Goal: Check status: Check status

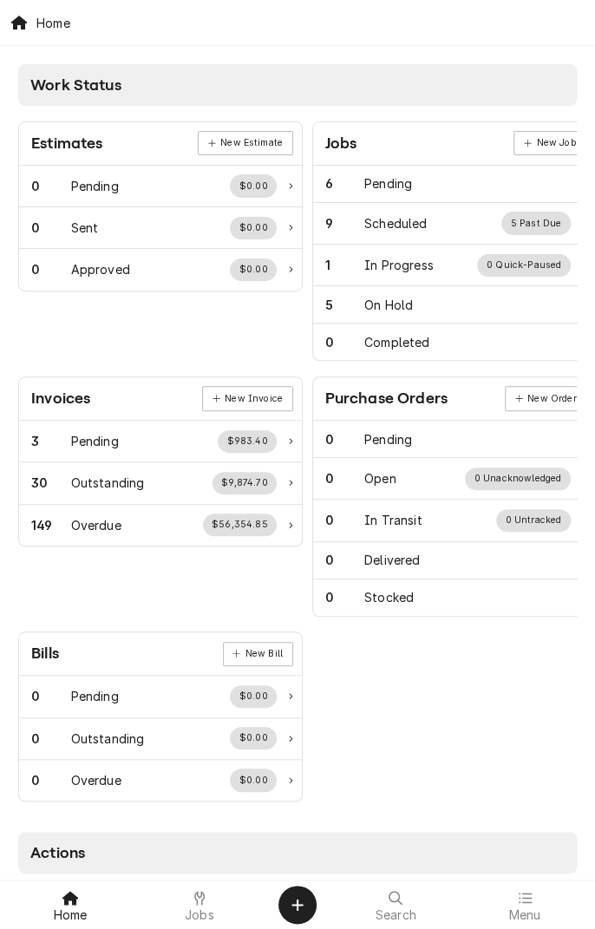
click at [192, 872] on div at bounding box center [199, 897] width 21 height 21
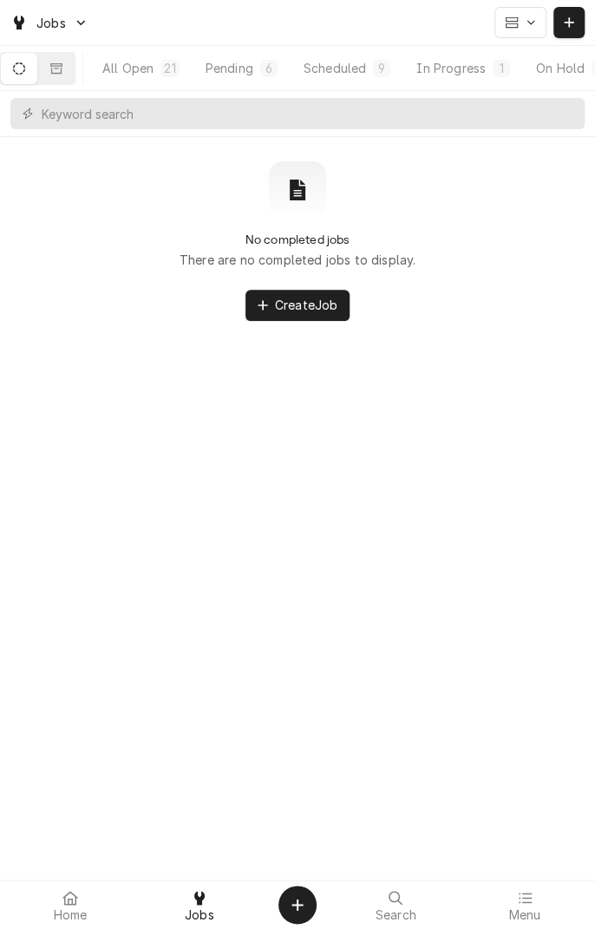
click at [62, 62] on icon "Dynamic Content Wrapper" at bounding box center [56, 67] width 12 height 10
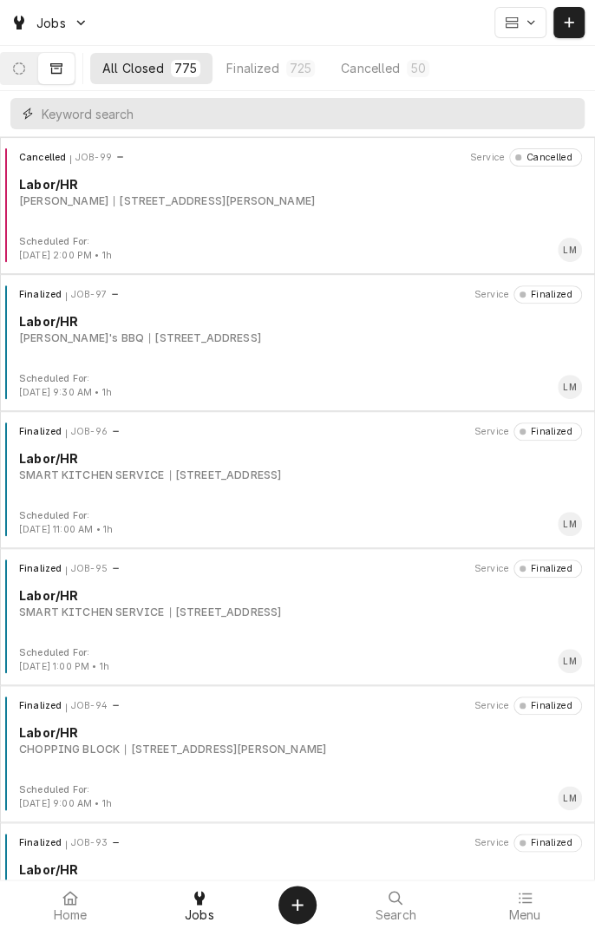
click at [212, 119] on input "Dynamic Content Wrapper" at bounding box center [309, 113] width 534 height 31
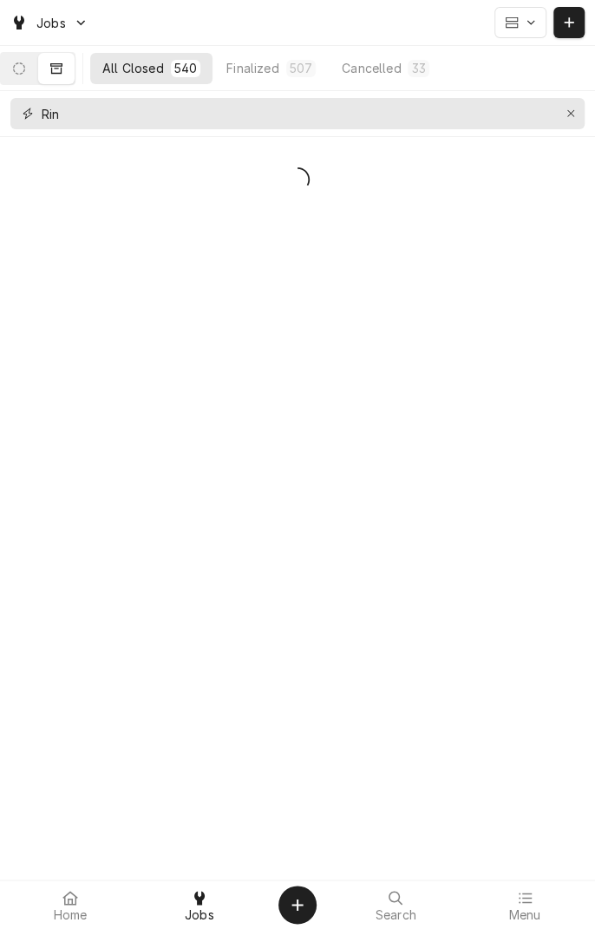
type input "Rinv"
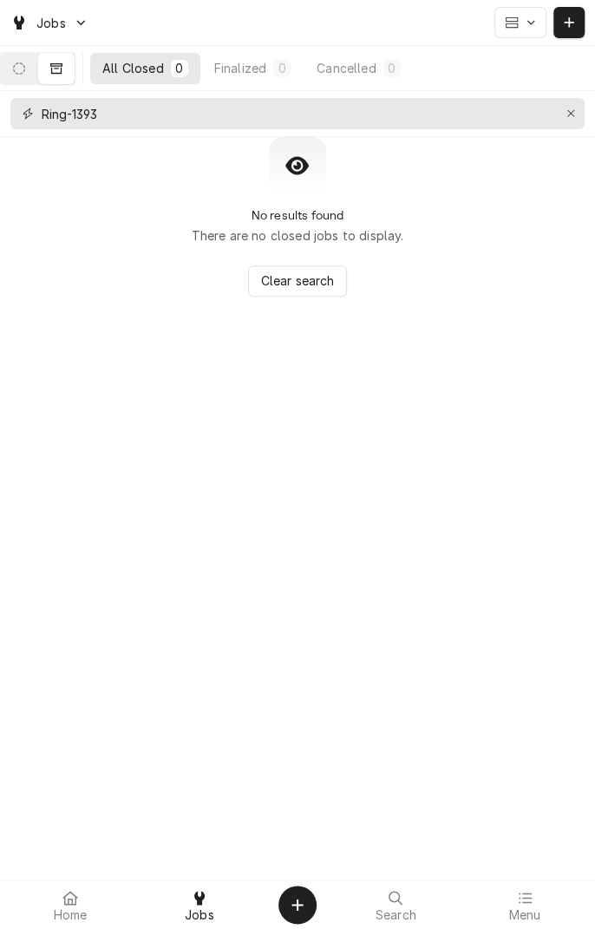
click at [77, 121] on input "Ring-1393" at bounding box center [297, 113] width 510 height 31
click at [60, 120] on input "Ring-1393" at bounding box center [297, 113] width 510 height 31
click at [73, 115] on input "Ring-1393" at bounding box center [297, 113] width 510 height 31
click at [113, 115] on input "Rinv-1393" at bounding box center [297, 113] width 510 height 31
type input "R"
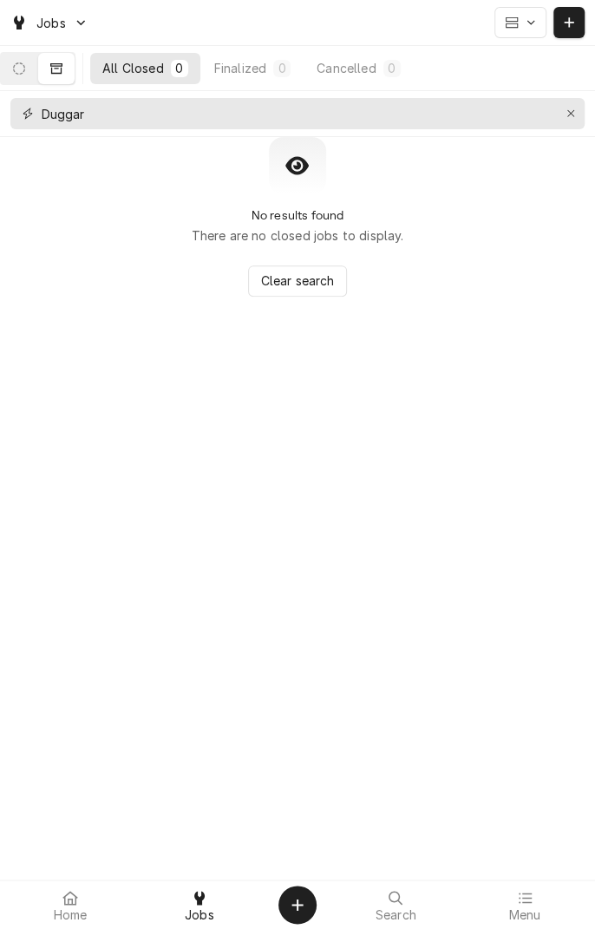
type input "Duggar"
click at [558, 118] on button "Erase input" at bounding box center [571, 114] width 28 height 28
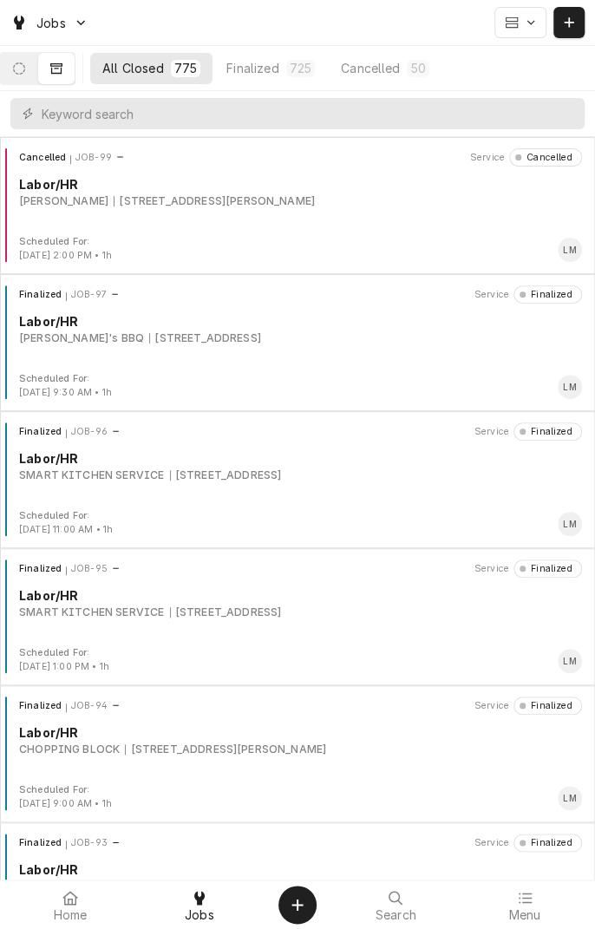
click at [25, 71] on icon "Dynamic Content Wrapper" at bounding box center [19, 68] width 12 height 12
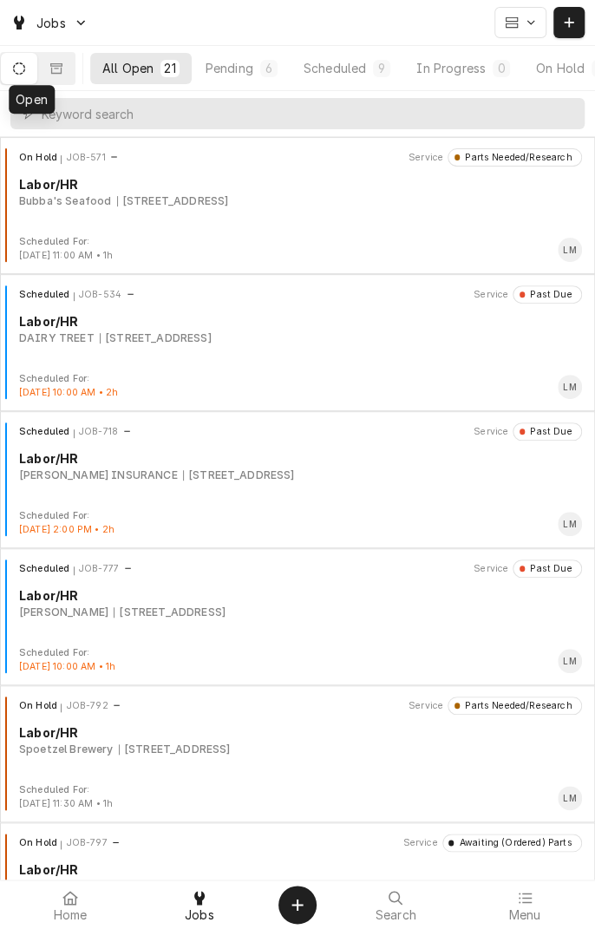
click at [75, 71] on button "Dynamic Content Wrapper" at bounding box center [56, 68] width 36 height 31
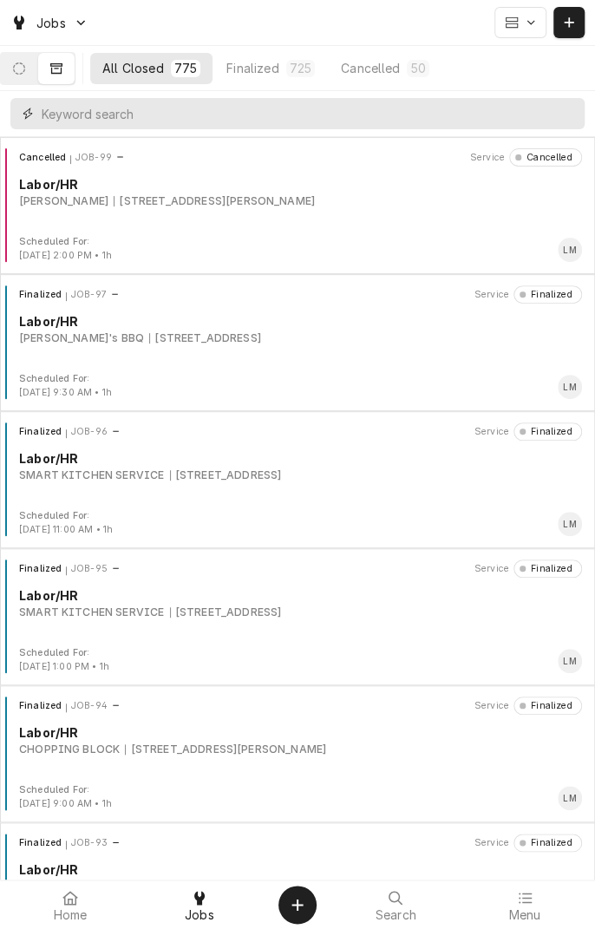
click at [210, 120] on input "Dynamic Content Wrapper" at bounding box center [309, 113] width 534 height 31
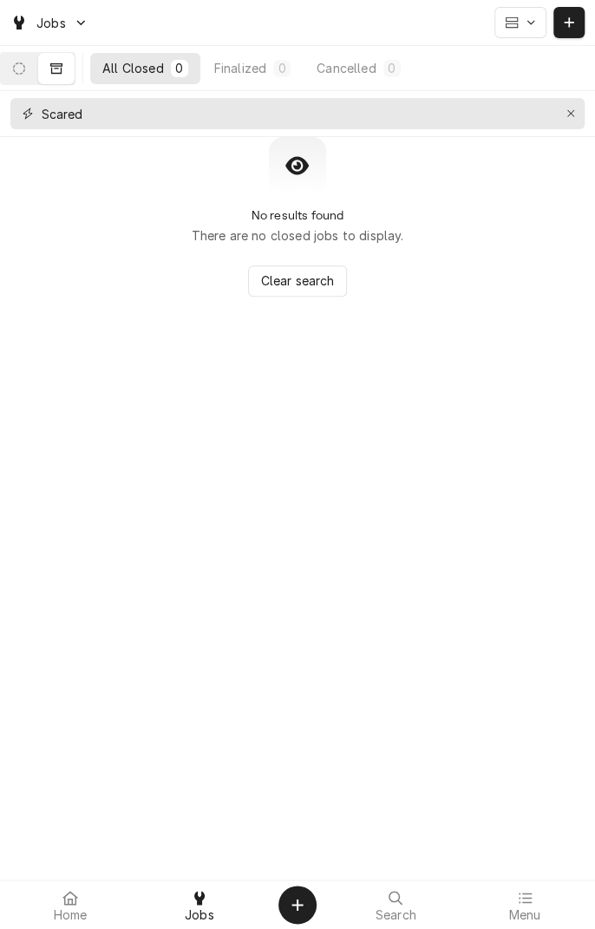
type input "Scared"
click at [566, 118] on icon "Erase input" at bounding box center [571, 114] width 10 height 12
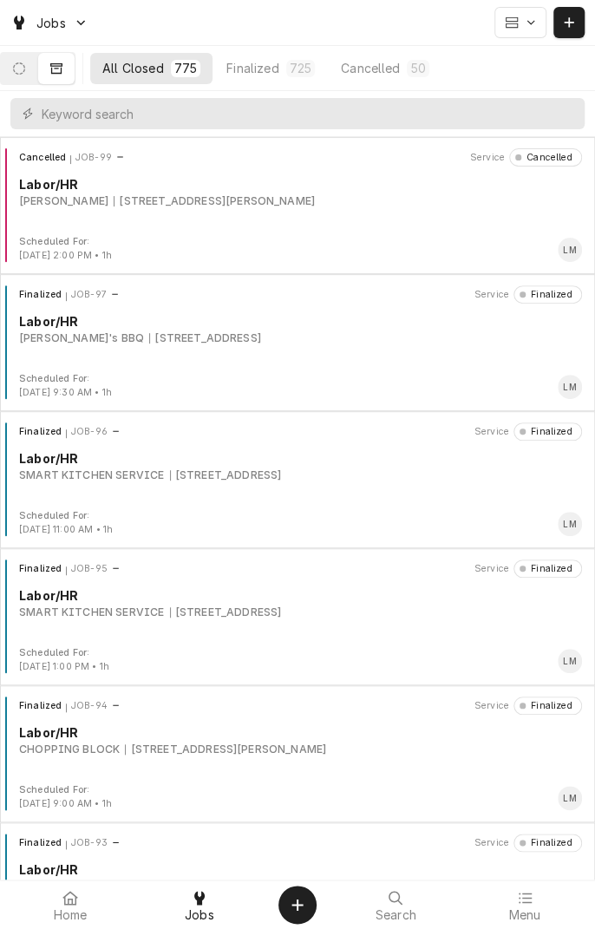
click at [62, 25] on span "Jobs" at bounding box center [50, 23] width 29 height 18
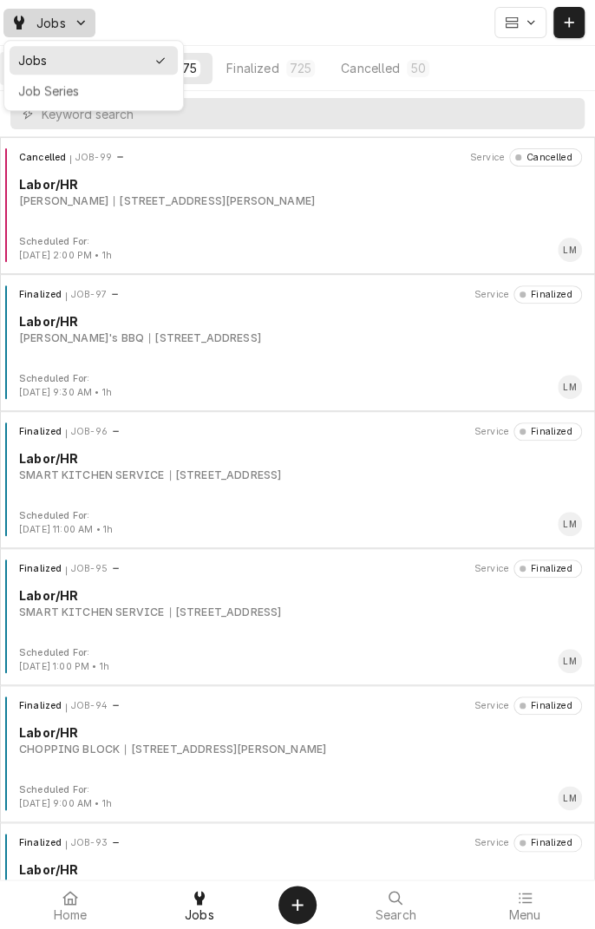
click at [430, 17] on html "Jobs All Closed 775 Finalized 725 Cancelled 50 Cancelled JOB-99 Service Cancell…" at bounding box center [297, 464] width 595 height 929
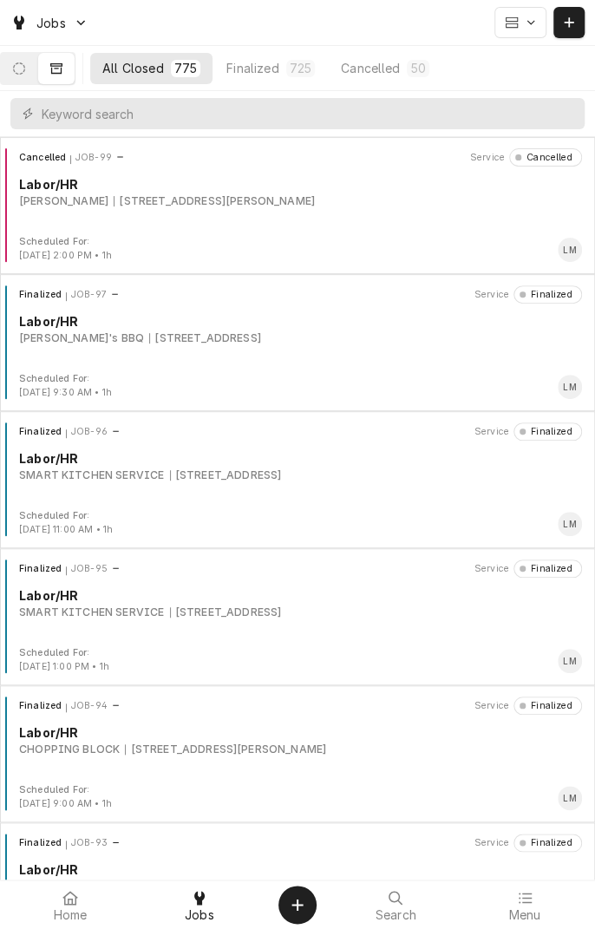
click at [278, 64] on div "Finalized" at bounding box center [252, 68] width 52 height 18
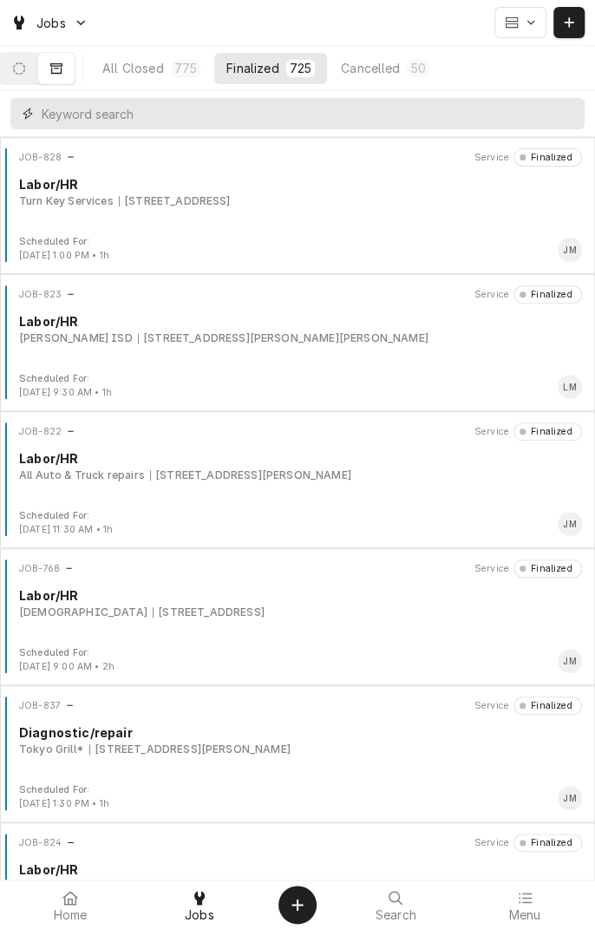
click at [219, 119] on input "Dynamic Content Wrapper" at bounding box center [309, 113] width 534 height 31
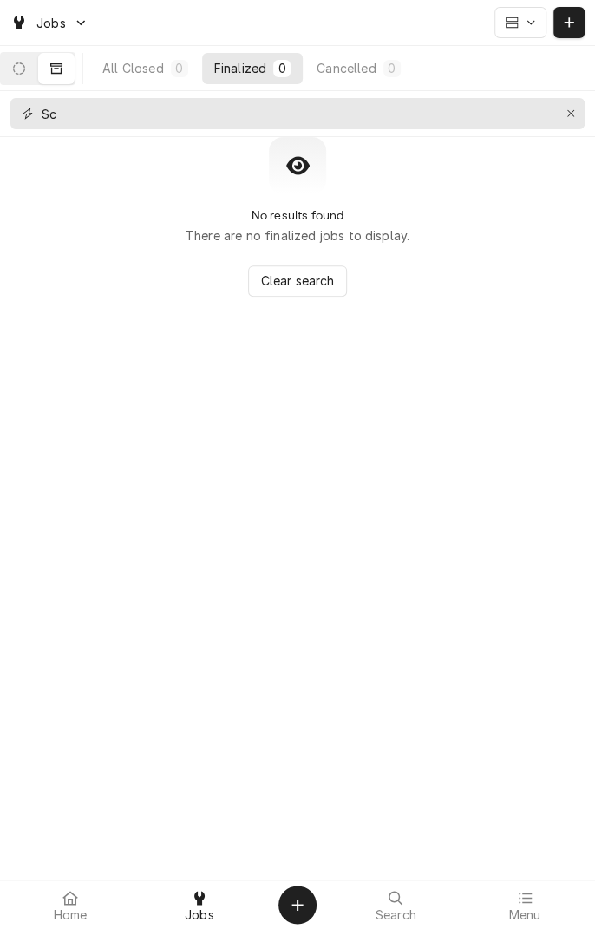
type input "S"
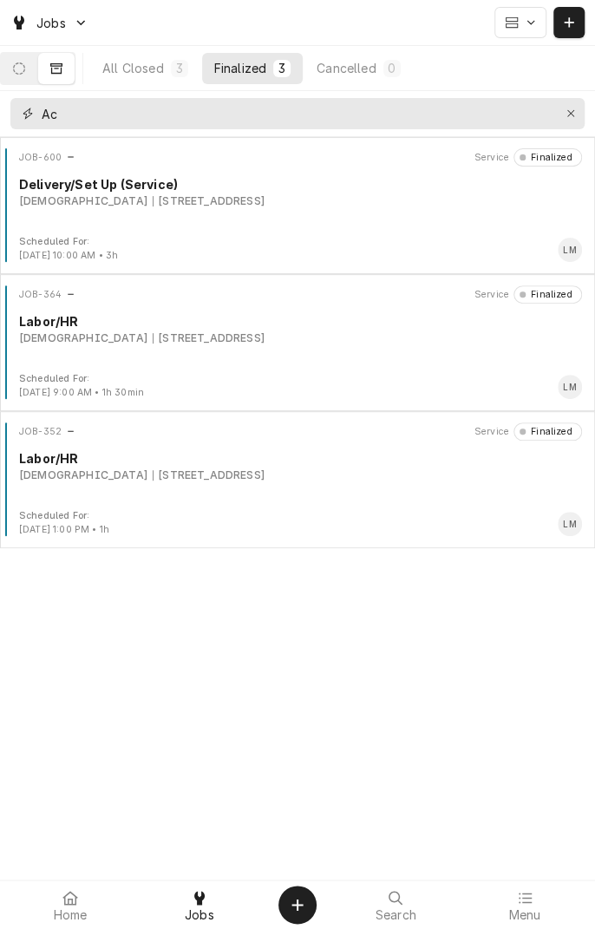
type input "A"
type input "Sacr"
click at [198, 196] on div "[STREET_ADDRESS]" at bounding box center [209, 201] width 112 height 16
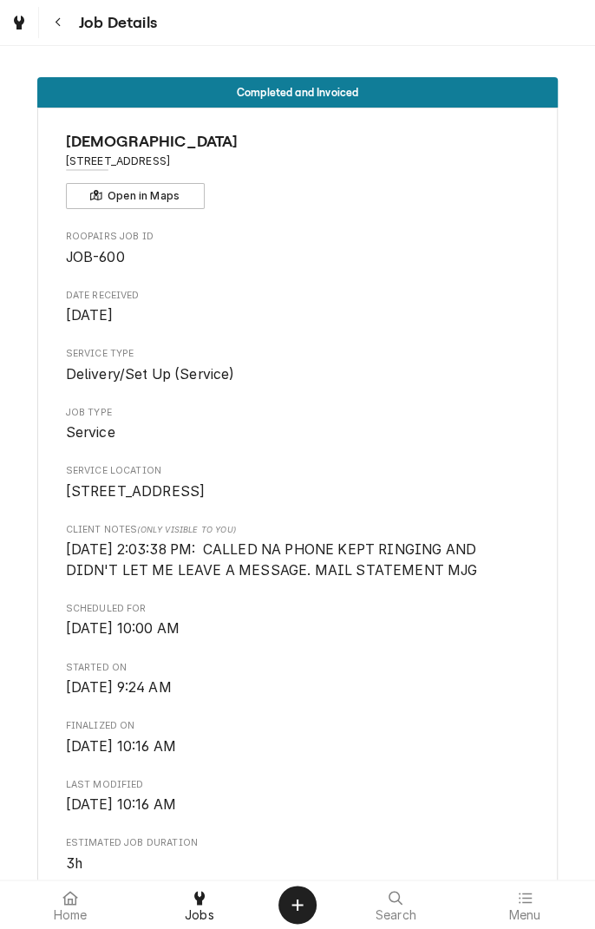
click at [61, 23] on icon "Navigate back" at bounding box center [59, 22] width 8 height 12
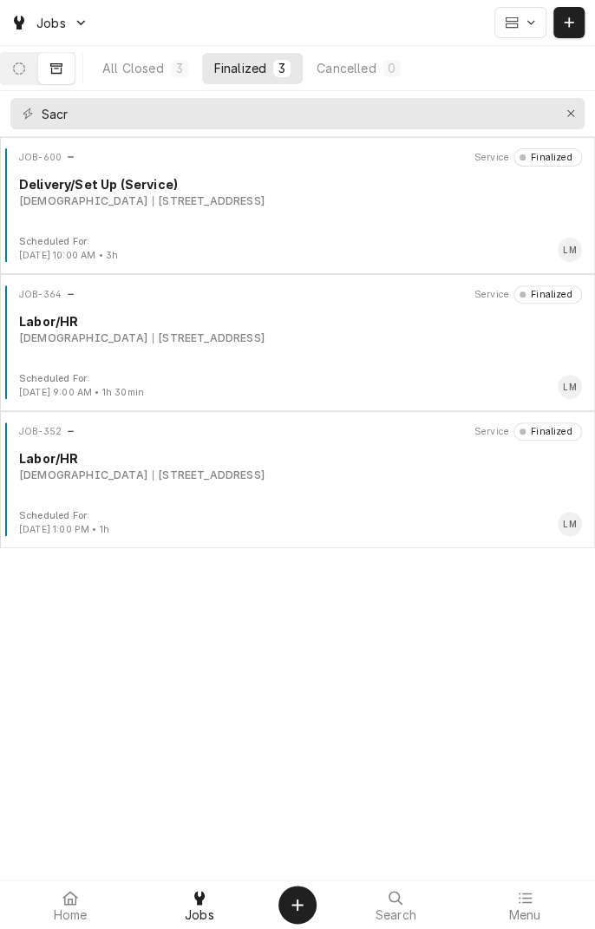
click at [180, 343] on div "[STREET_ADDRESS]" at bounding box center [209, 338] width 112 height 16
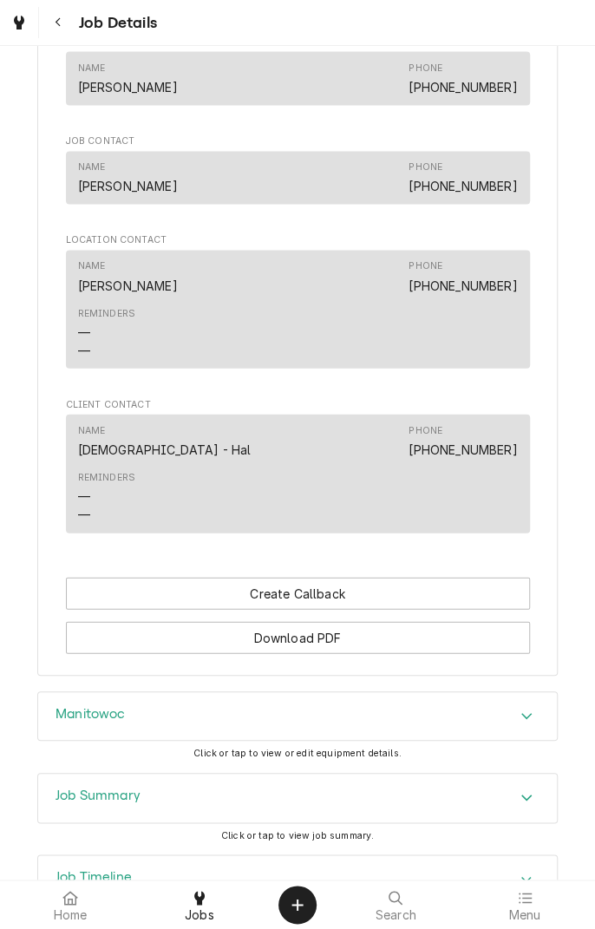
scroll to position [1096, 0]
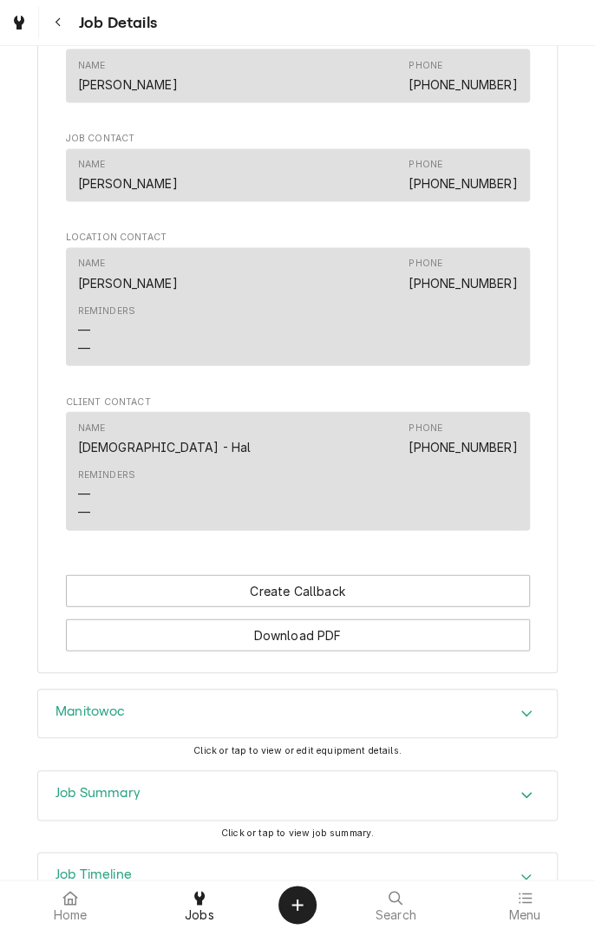
click at [521, 720] on icon "Accordion Header" at bounding box center [526, 713] width 12 height 14
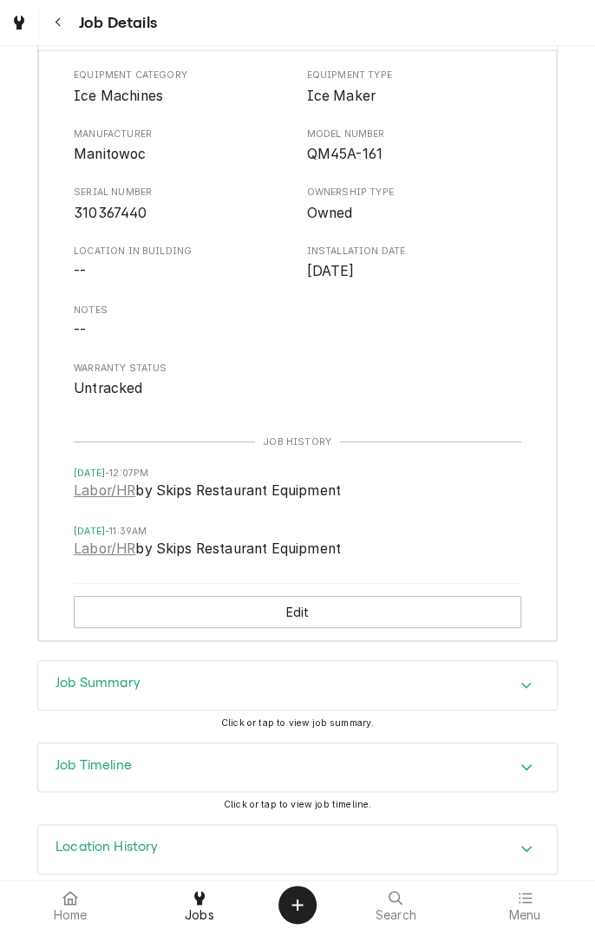
scroll to position [1826, 0]
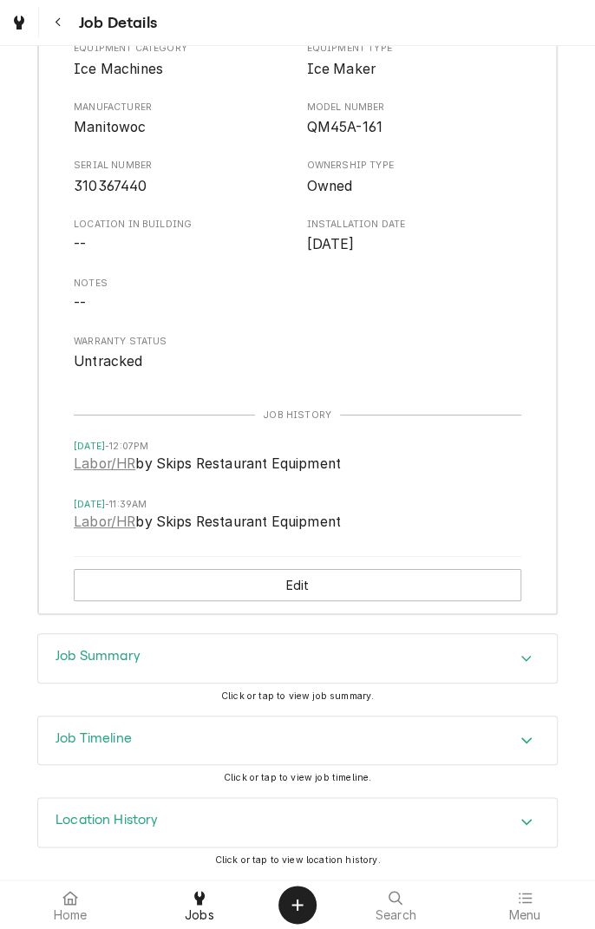
click at [511, 670] on div "Job Summary" at bounding box center [297, 658] width 519 height 49
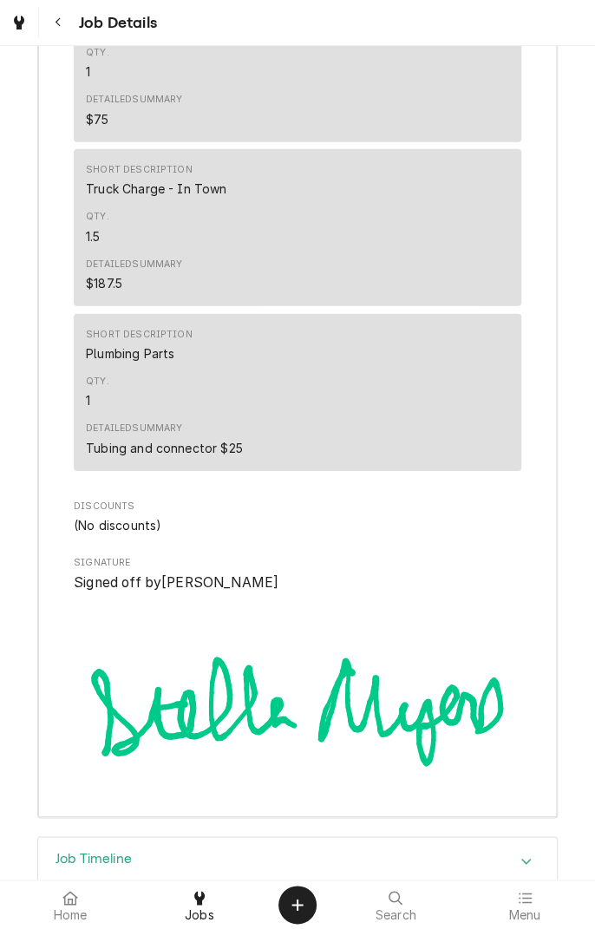
scroll to position [3671, 0]
